Goal: Find specific page/section: Find specific page/section

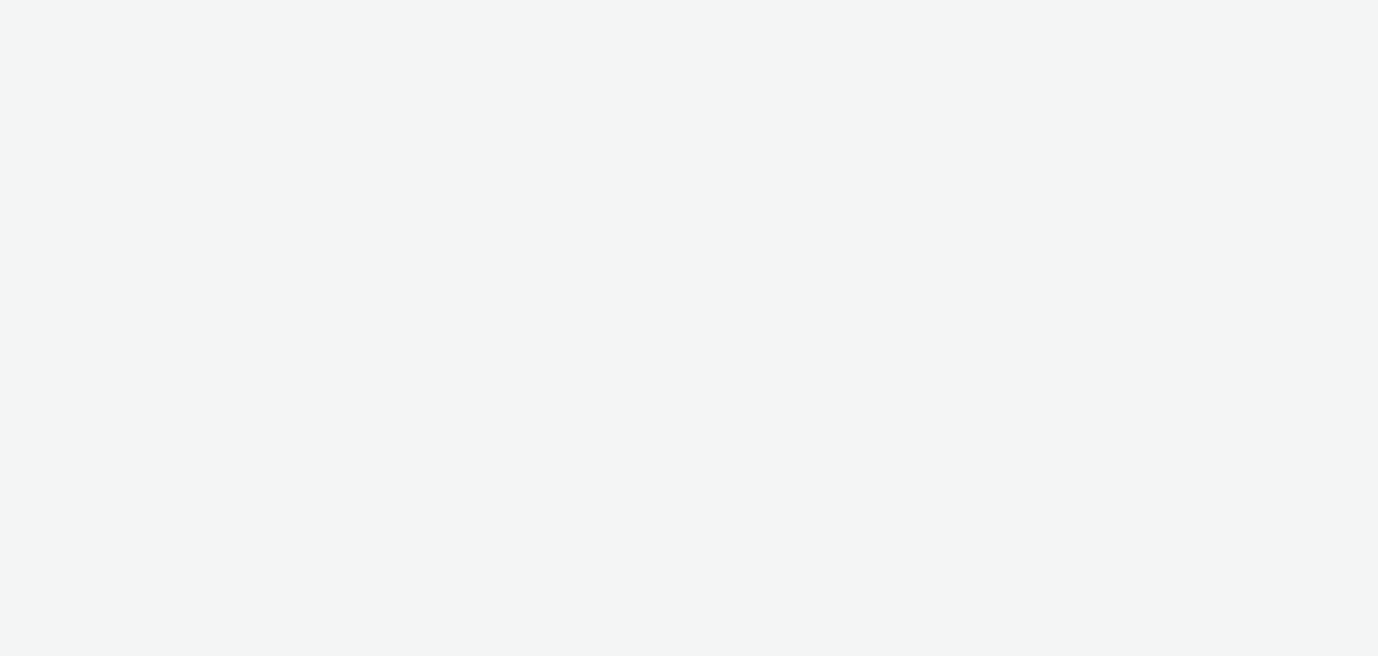
select select "706bcdbc-3686-4d85-921c-ea3e6895b8f3"
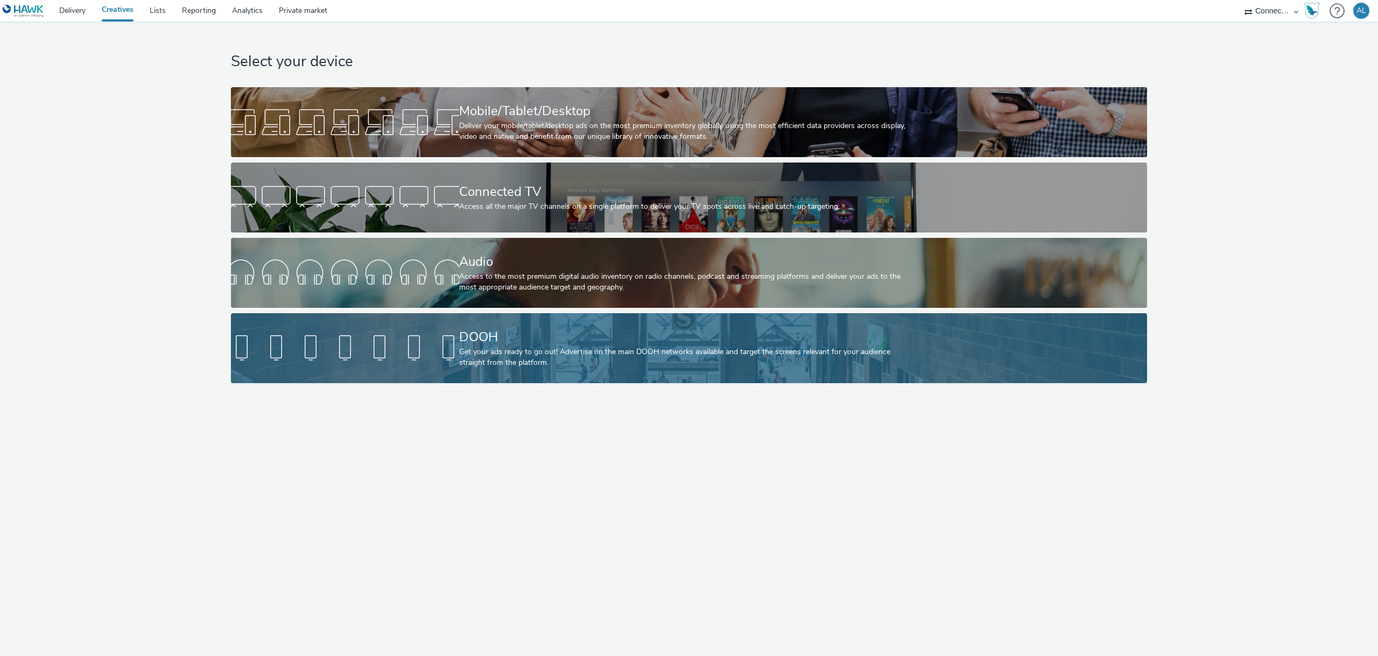
click at [417, 334] on div at bounding box center [345, 348] width 228 height 34
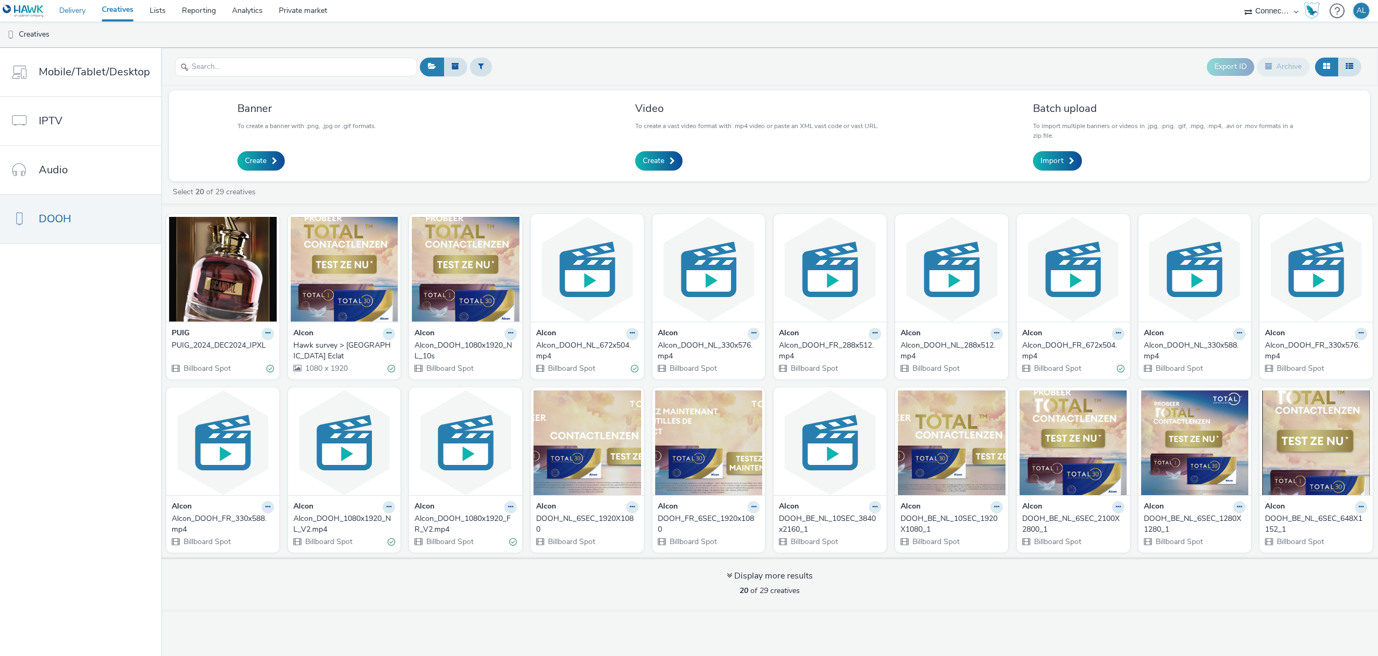
click at [83, 11] on link "Delivery" at bounding box center [72, 11] width 43 height 22
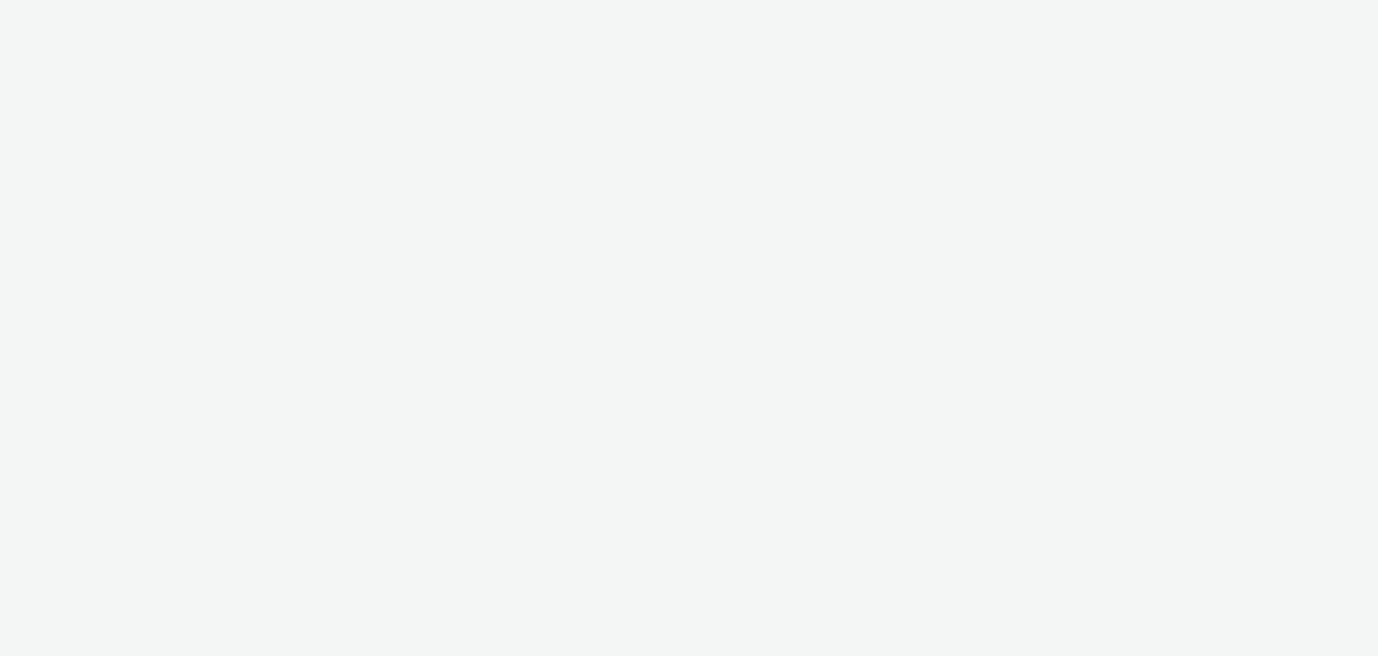
select select "ac009755-aa48-4799-8050-7a339a378eb8"
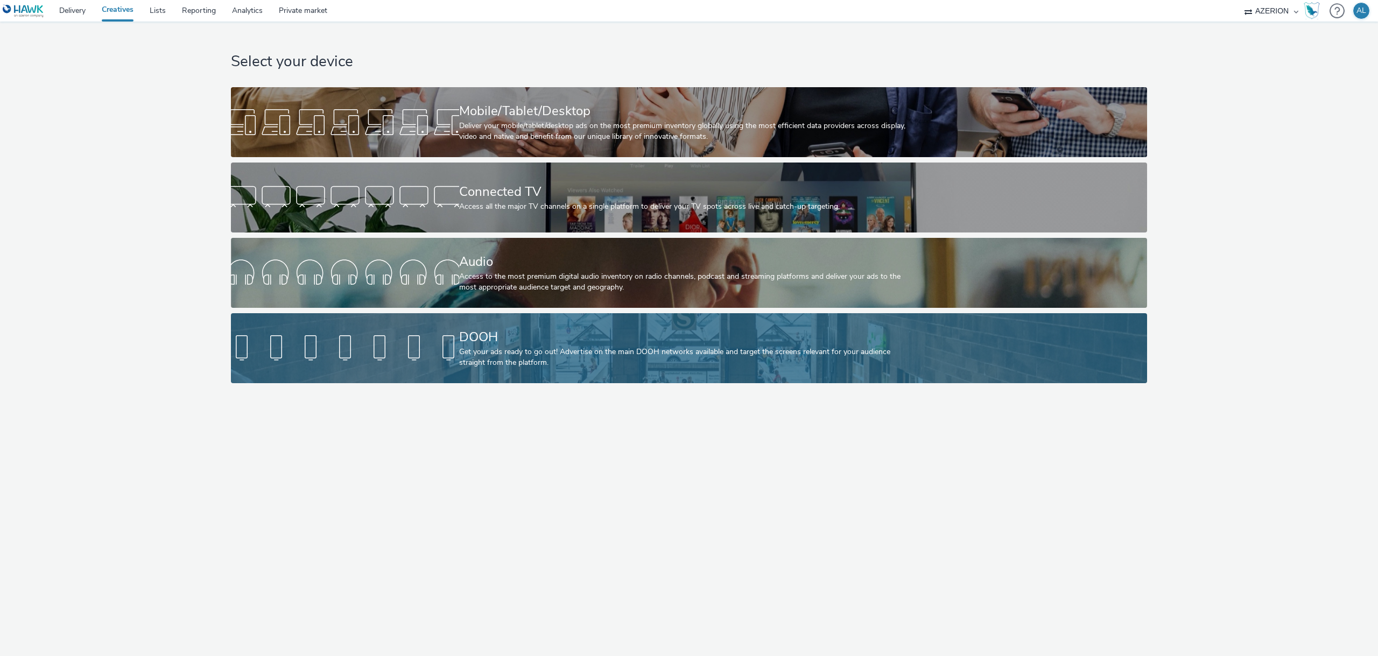
click at [467, 339] on div "DOOH" at bounding box center [687, 337] width 456 height 19
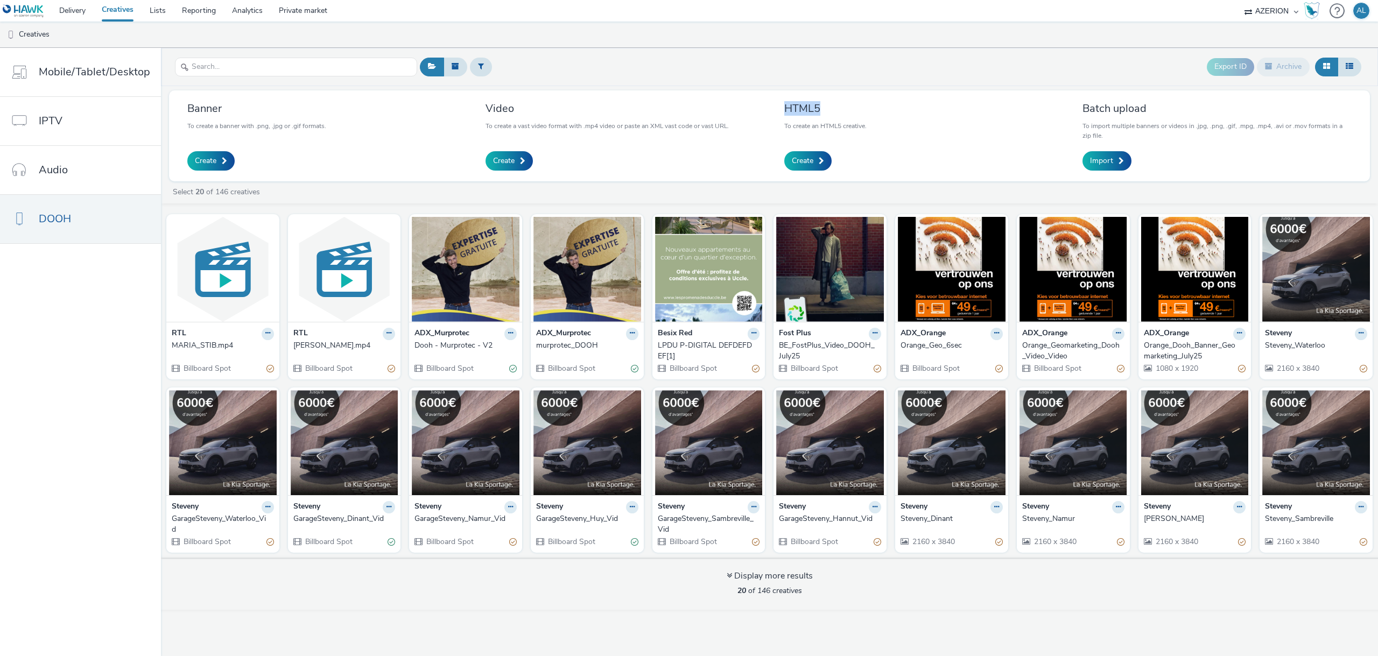
drag, startPoint x: 784, startPoint y: 108, endPoint x: 818, endPoint y: 108, distance: 33.9
click at [818, 108] on h3 "HTML5" at bounding box center [825, 108] width 82 height 15
click at [802, 108] on h3 "HTML5" at bounding box center [825, 108] width 82 height 15
click at [96, 8] on link "Creatives" at bounding box center [118, 11] width 48 height 22
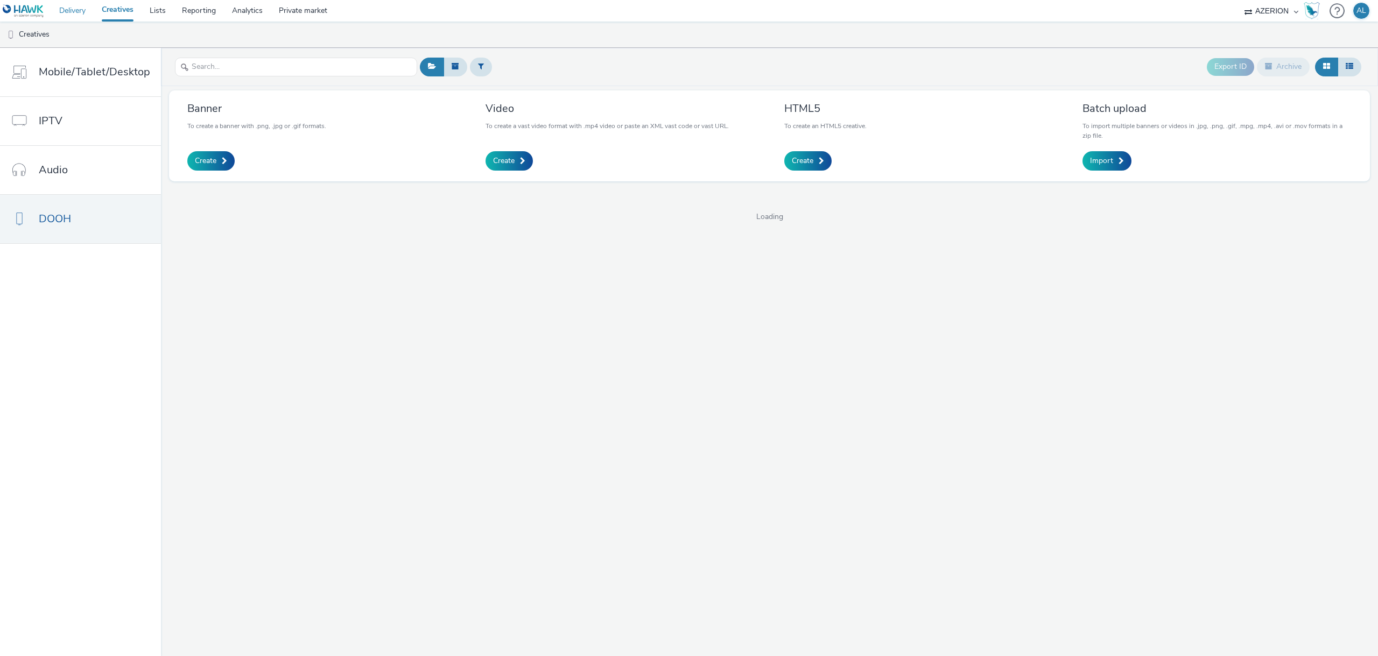
click at [58, 16] on link "Delivery" at bounding box center [72, 11] width 43 height 22
